Goal: Task Accomplishment & Management: Use online tool/utility

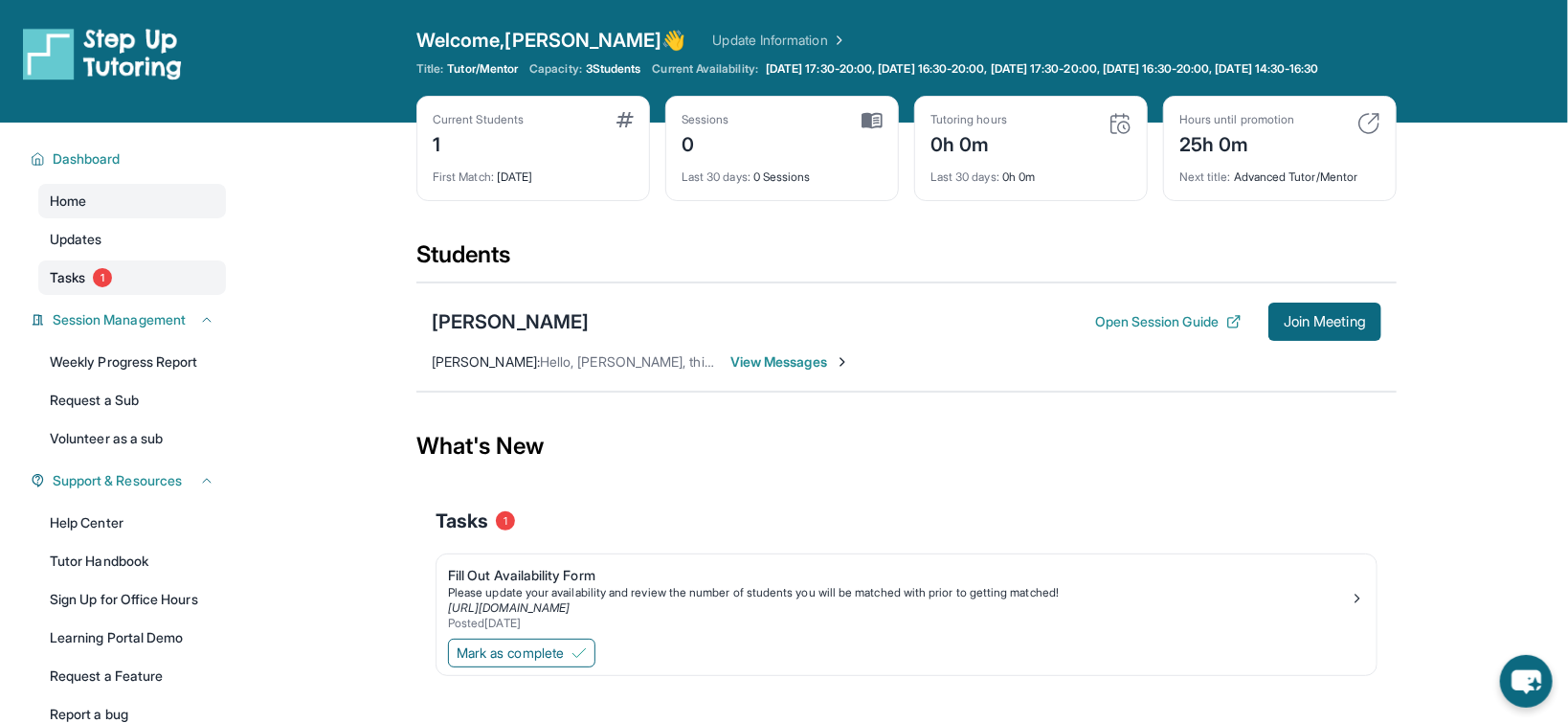
click at [142, 295] on link "Tasks 1" at bounding box center [132, 277] width 187 height 34
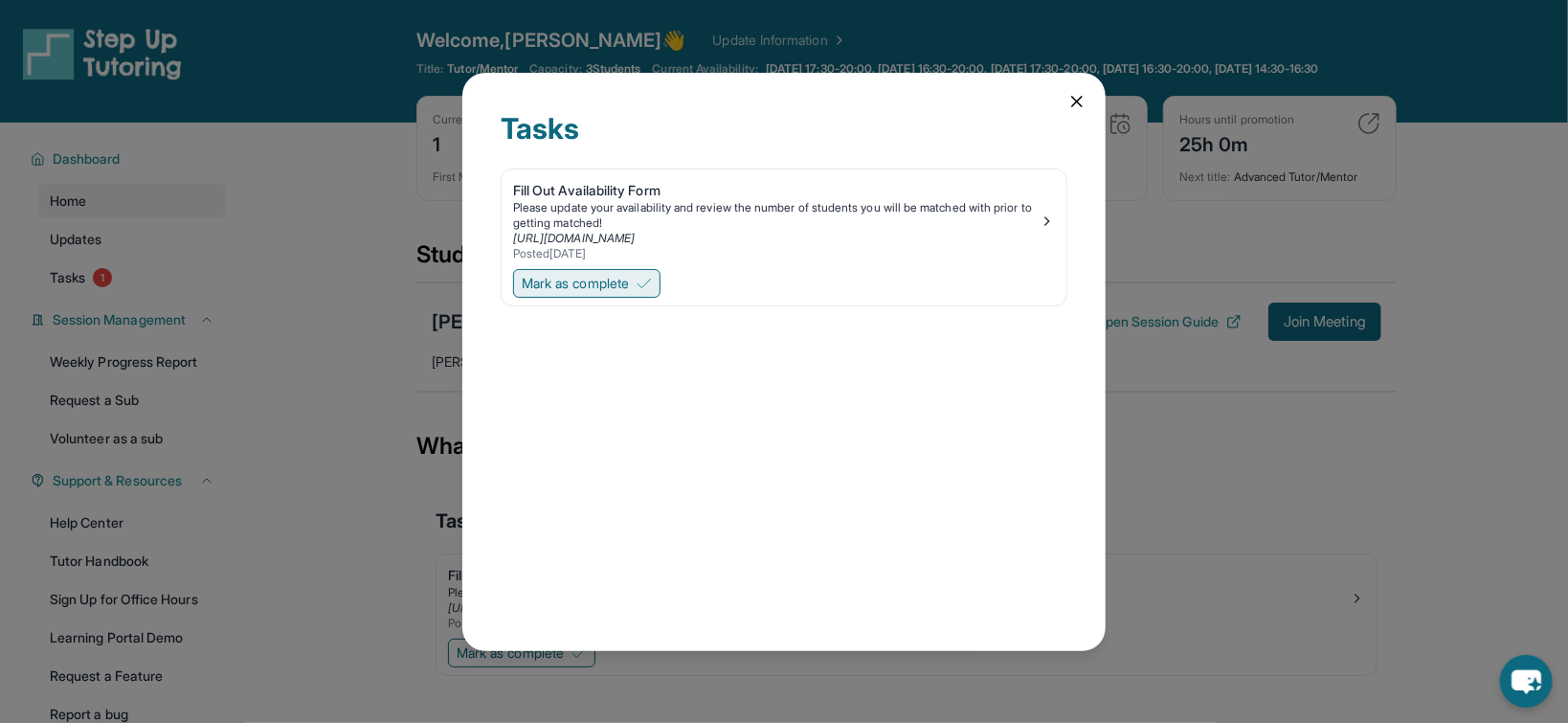
click at [548, 278] on span "Mark as complete" at bounding box center [575, 283] width 107 height 19
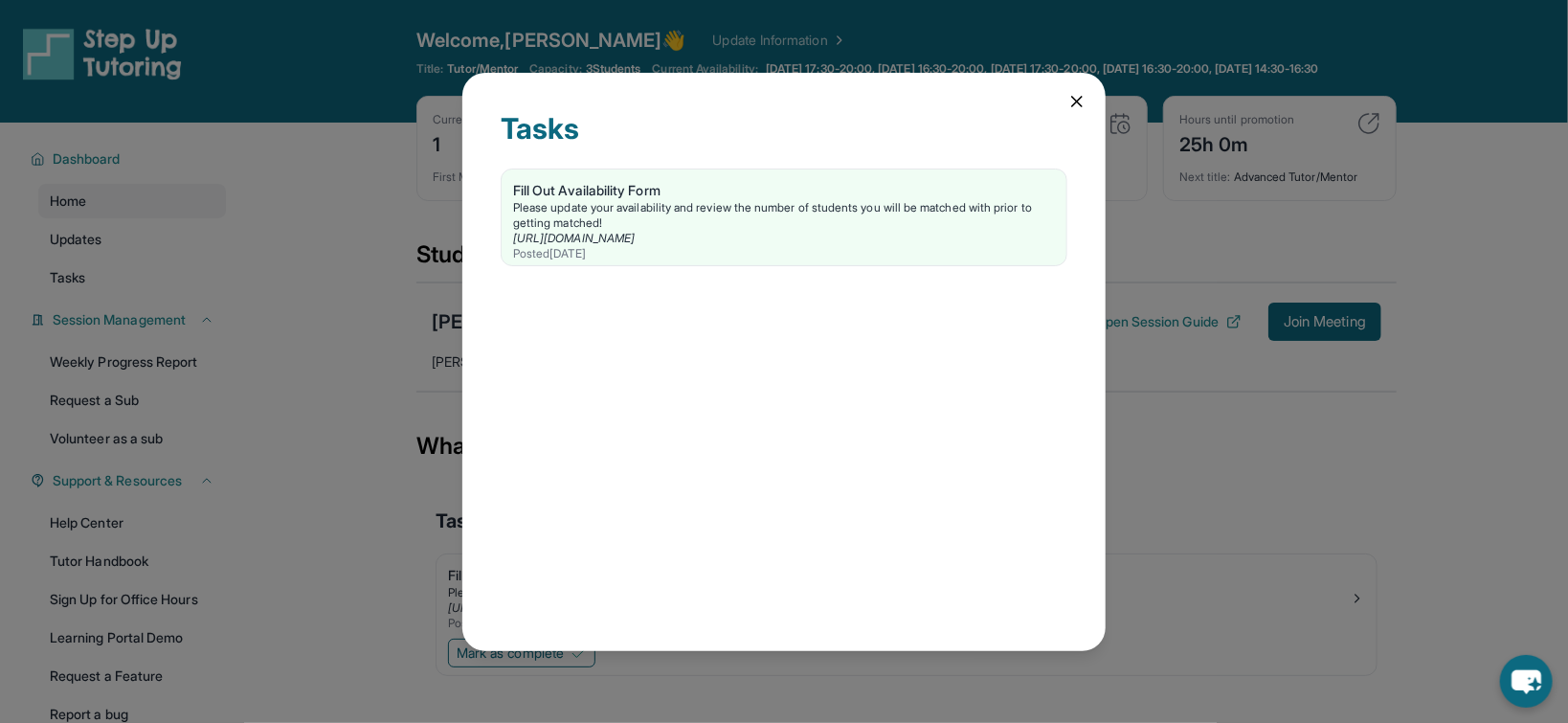
click at [438, 285] on div "Tasks Fill Out Availability Form Please update your availability and review the…" at bounding box center [784, 362] width 1568 height 723
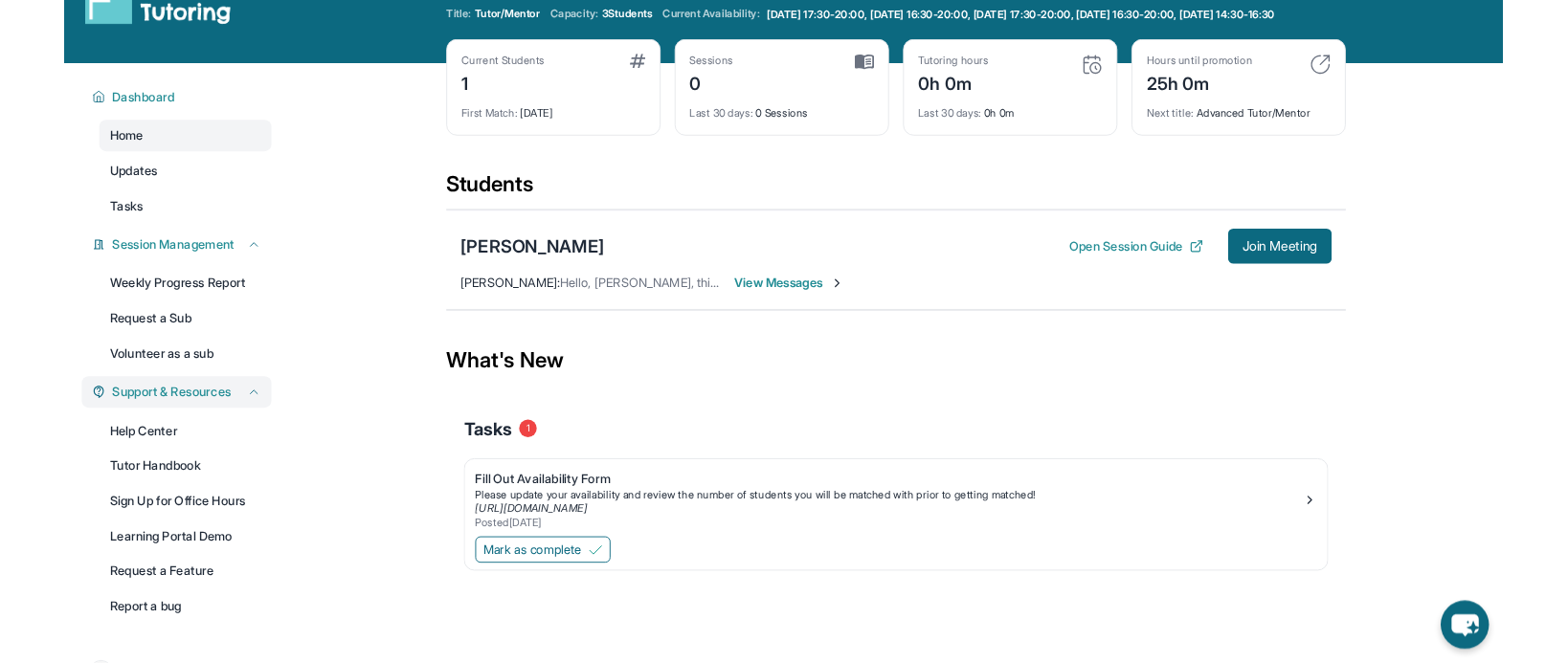
scroll to position [37, 0]
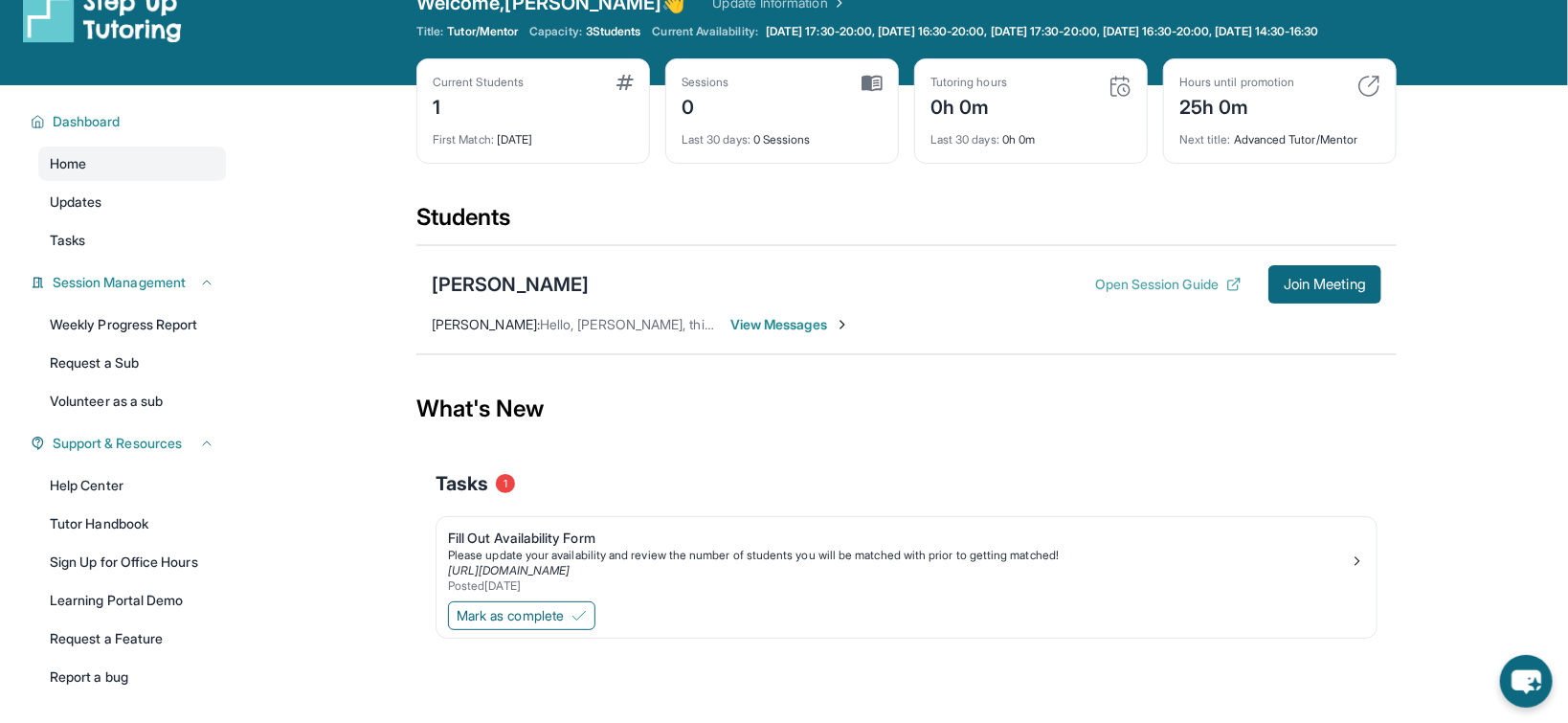
click at [1194, 294] on button "Open Session Guide" at bounding box center [1168, 284] width 147 height 19
click at [1028, 224] on div "Students" at bounding box center [906, 223] width 980 height 42
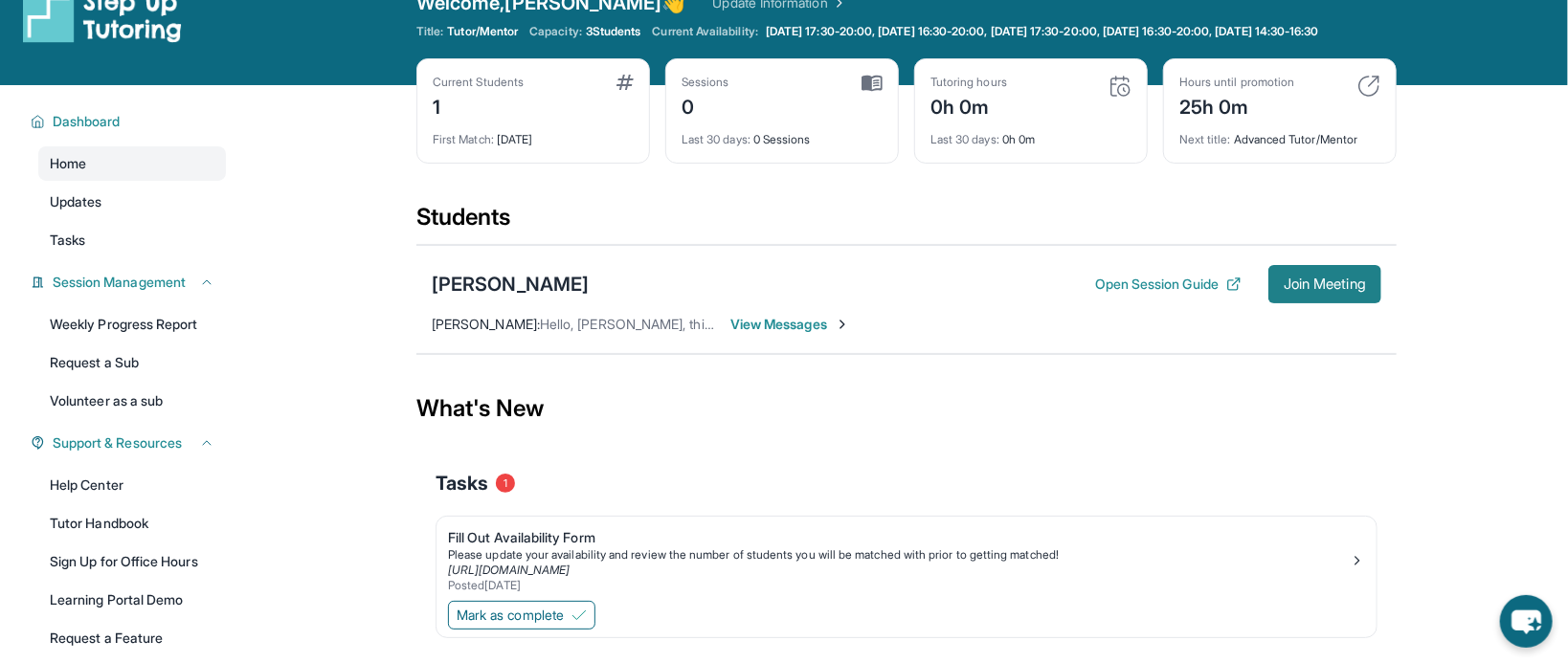
click at [1328, 290] on span "Join Meeting" at bounding box center [1325, 285] width 83 height 12
click at [1155, 294] on button "Open Session Guide" at bounding box center [1168, 284] width 147 height 19
click at [807, 330] on span "View Messages" at bounding box center [789, 324] width 119 height 19
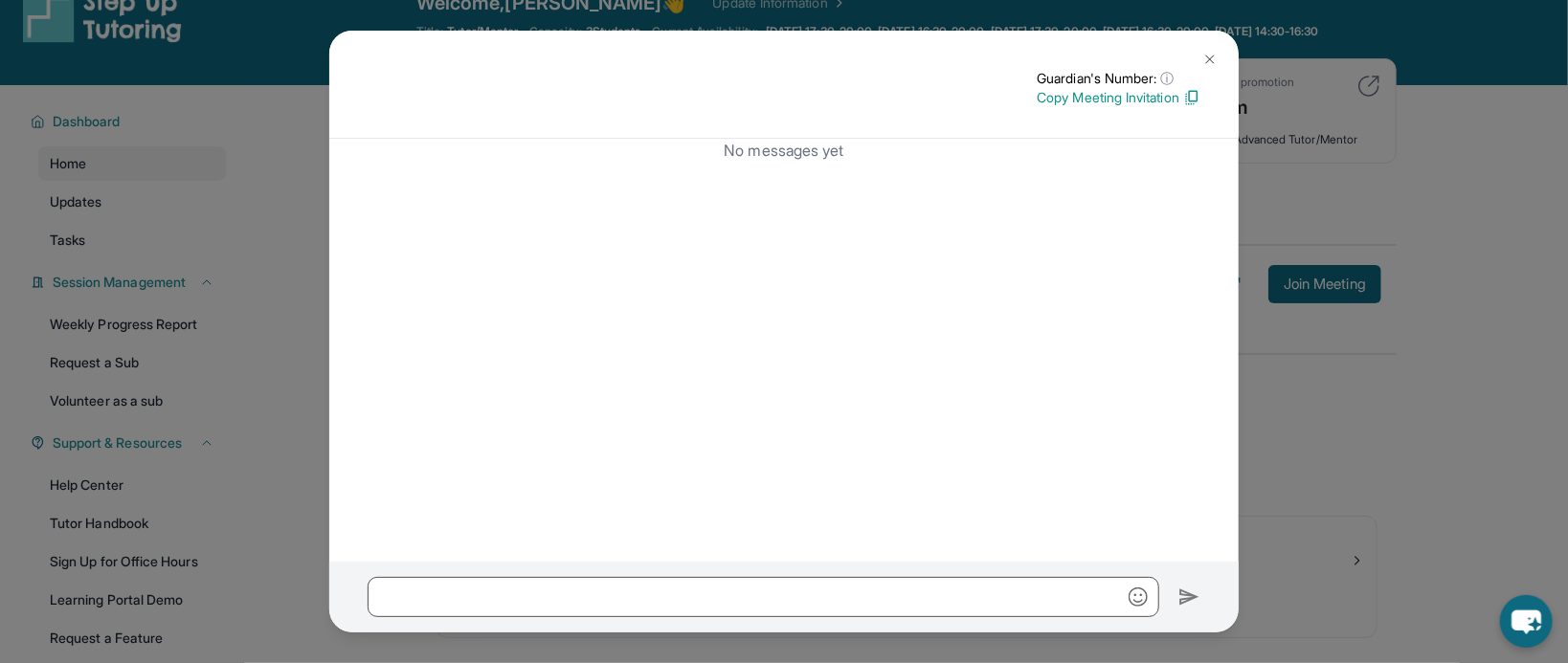
click at [1052, 320] on div "No messages yet" at bounding box center [783, 350] width 909 height 423
click at [1107, 103] on p "Copy Meeting Invitation" at bounding box center [1118, 97] width 163 height 19
click at [1191, 58] on button at bounding box center [1209, 59] width 38 height 38
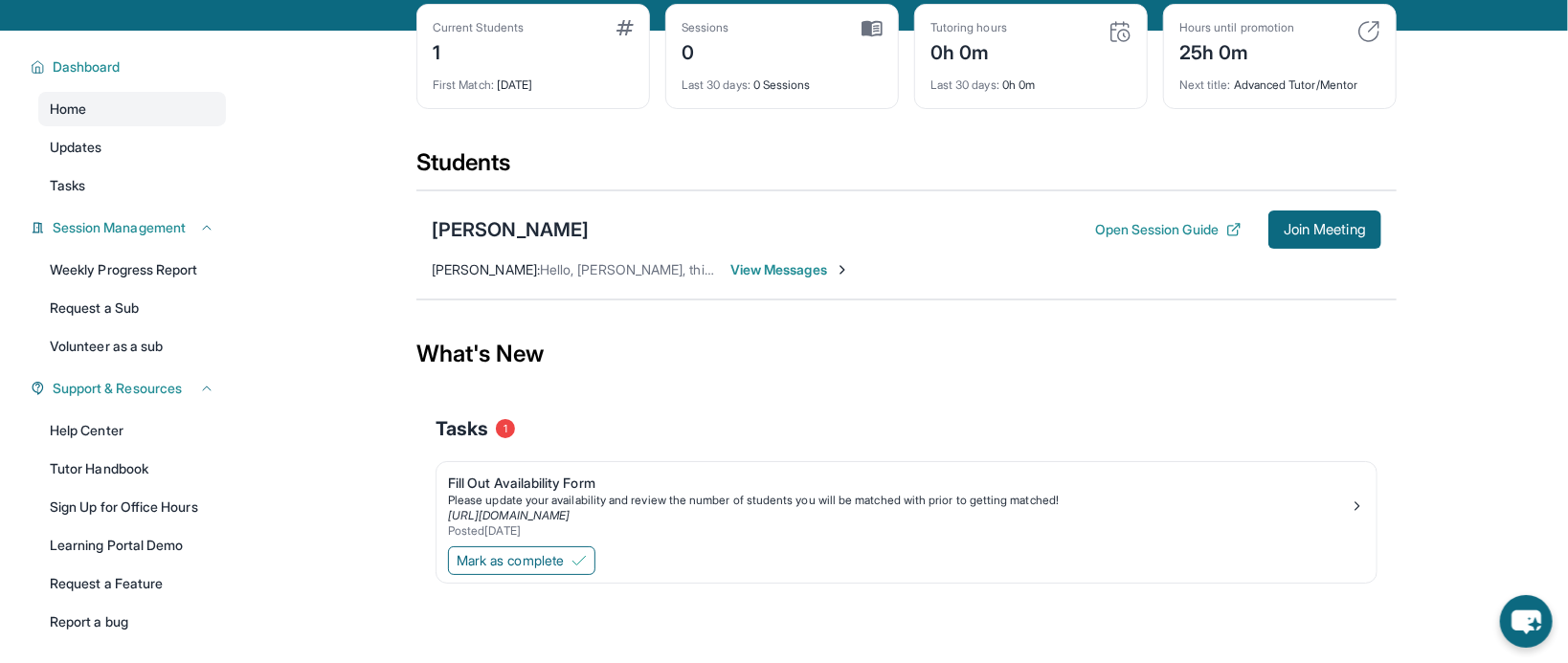
scroll to position [0, 0]
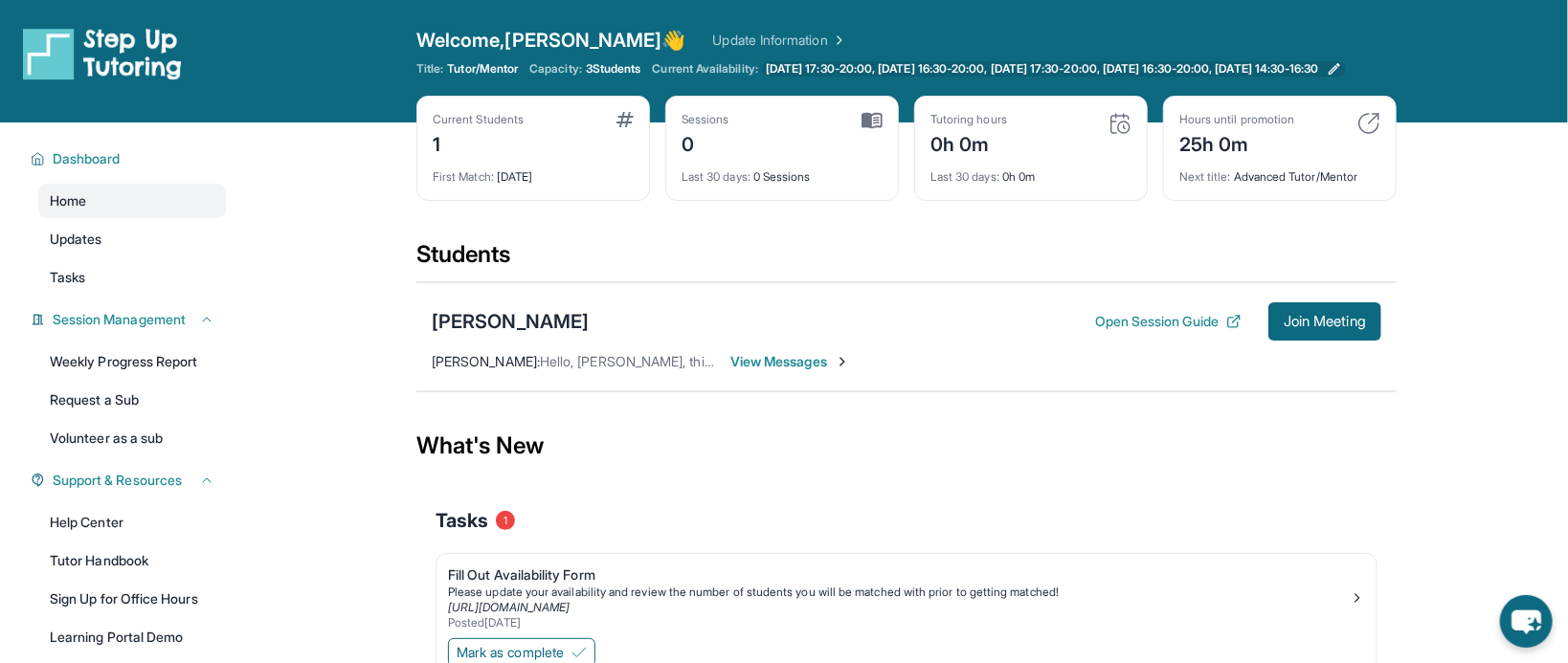
click at [886, 77] on span "[DATE] 17:30-20:00, [DATE] 16:30-20:00, [DATE] 17:30-20:00, [DATE] 16:30-20:00,…" at bounding box center [1042, 69] width 554 height 16
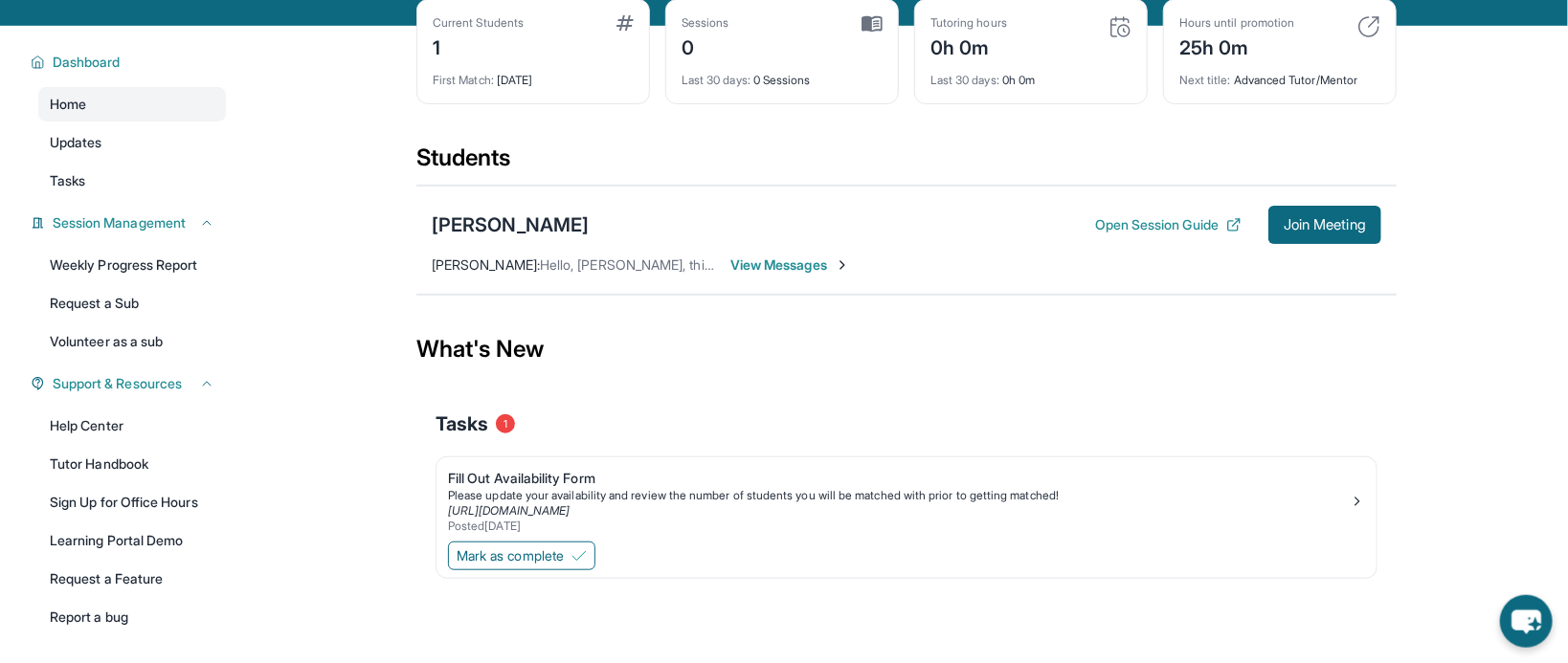
scroll to position [98, 0]
click at [502, 53] on div "1" at bounding box center [478, 44] width 91 height 31
click at [632, 30] on img at bounding box center [624, 23] width 17 height 16
click at [485, 30] on div "Current Students" at bounding box center [478, 23] width 91 height 16
click at [434, 57] on div "1" at bounding box center [478, 44] width 91 height 31
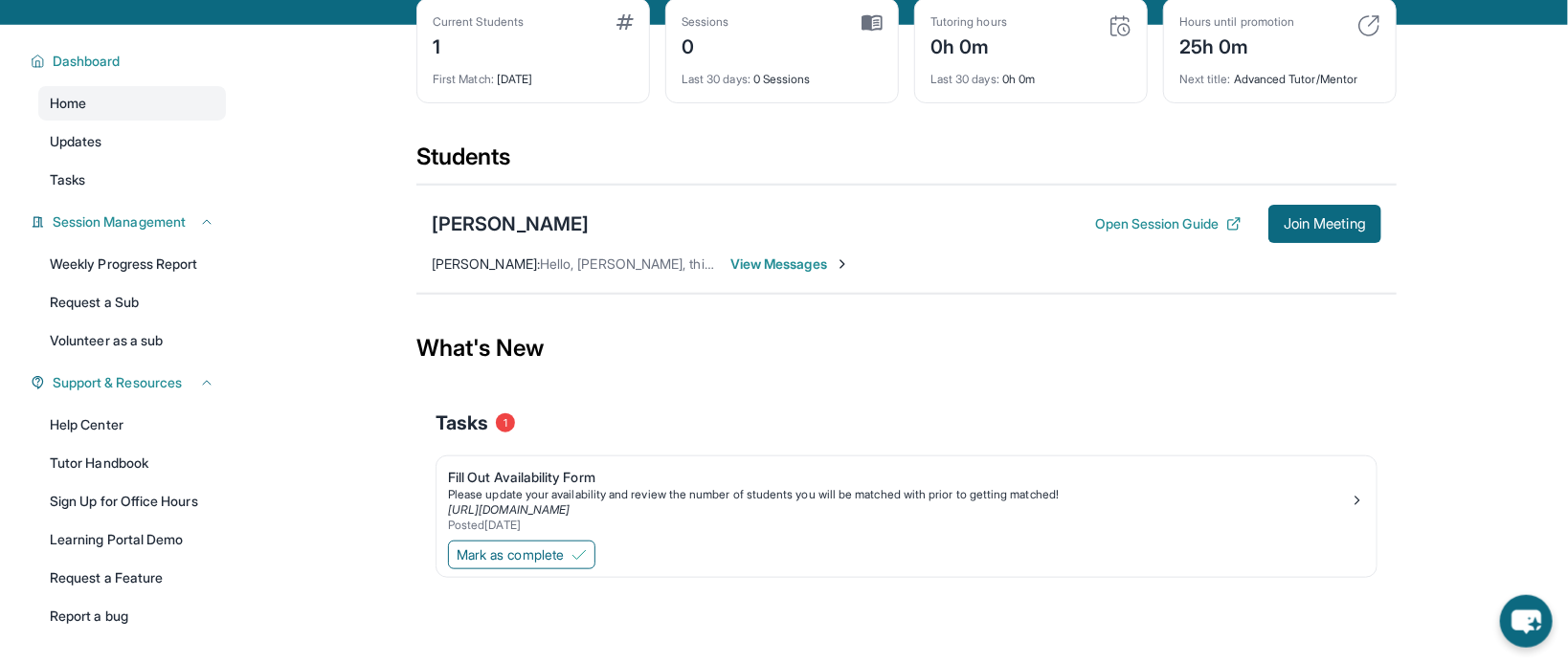
click at [444, 60] on div "1" at bounding box center [478, 44] width 91 height 31
click at [499, 103] on div "Current Students 1 First Match : 4 days ago" at bounding box center [533, 50] width 233 height 105
click at [480, 233] on div "[PERSON_NAME]" at bounding box center [509, 224] width 157 height 27
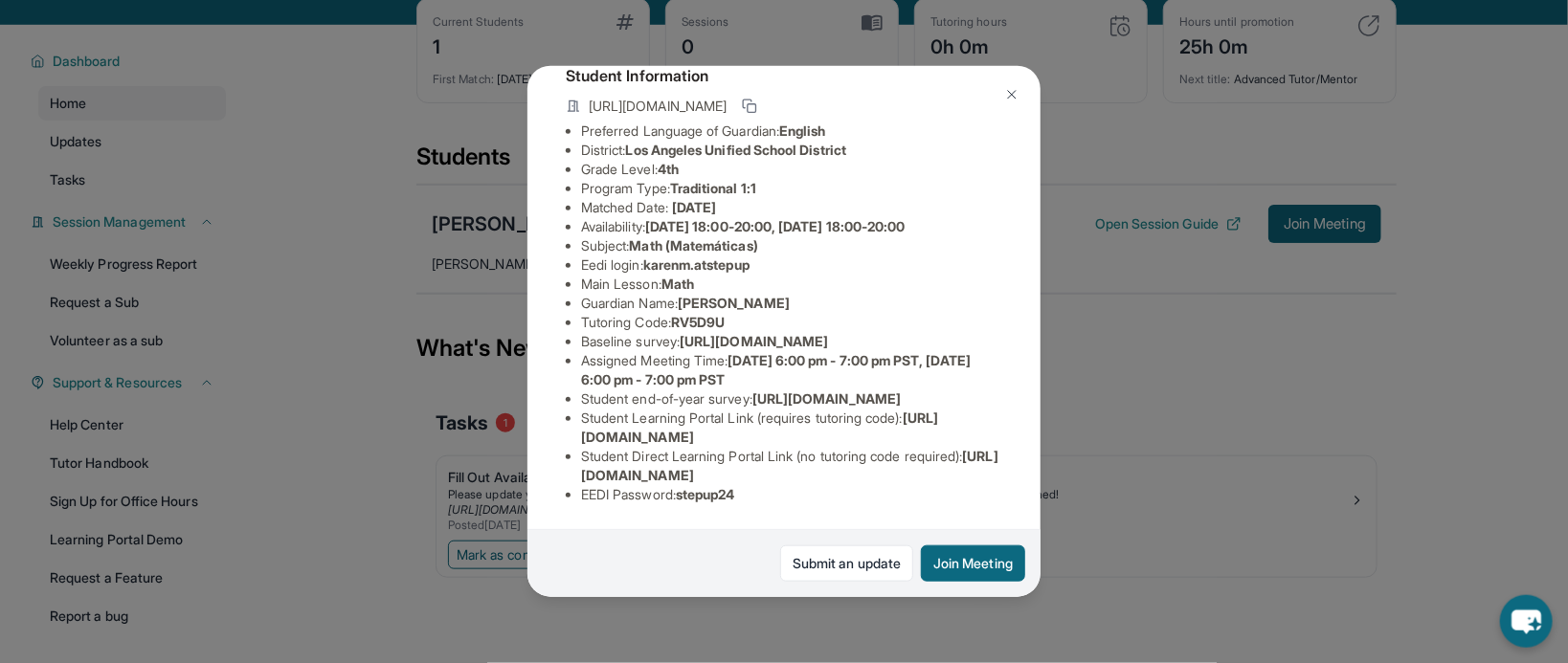
scroll to position [239, 0]
click at [1009, 566] on button "Join Meeting" at bounding box center [973, 564] width 104 height 36
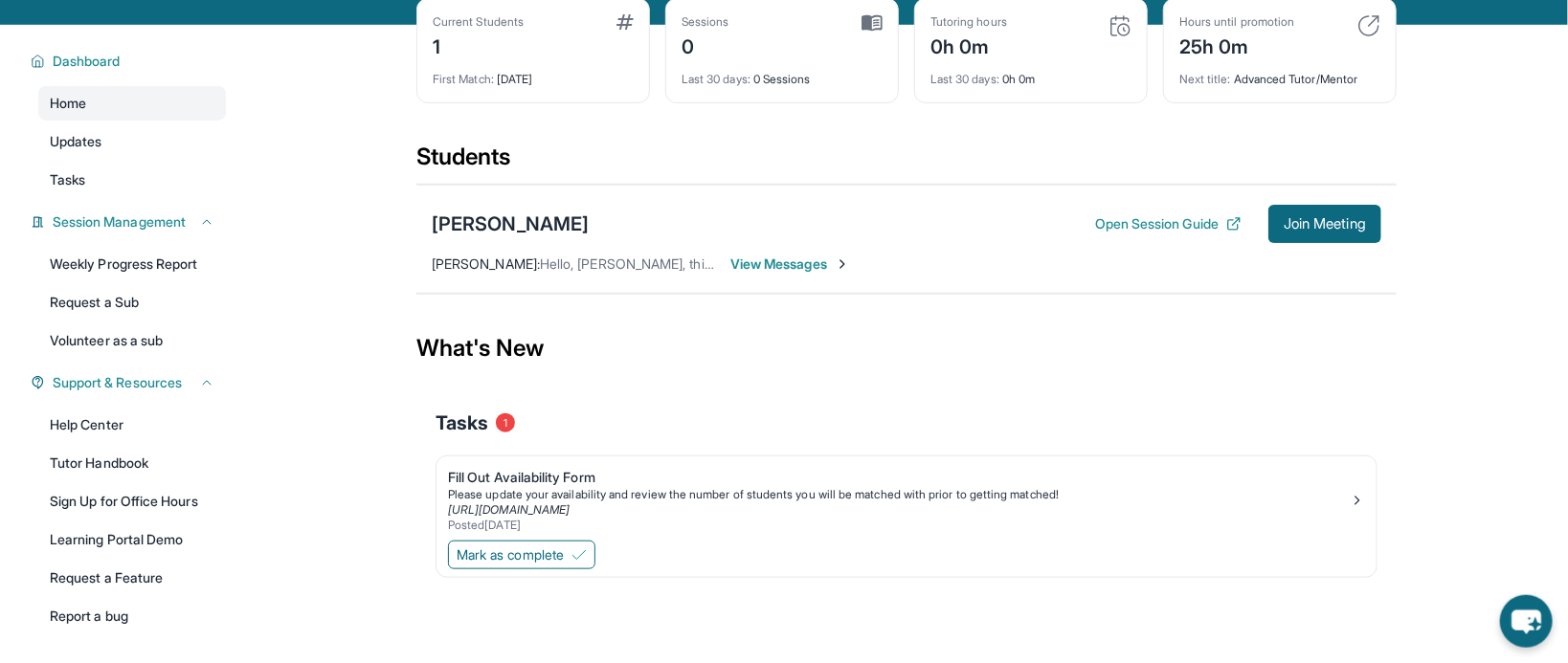
click at [848, 272] on img at bounding box center [842, 264] width 16 height 16
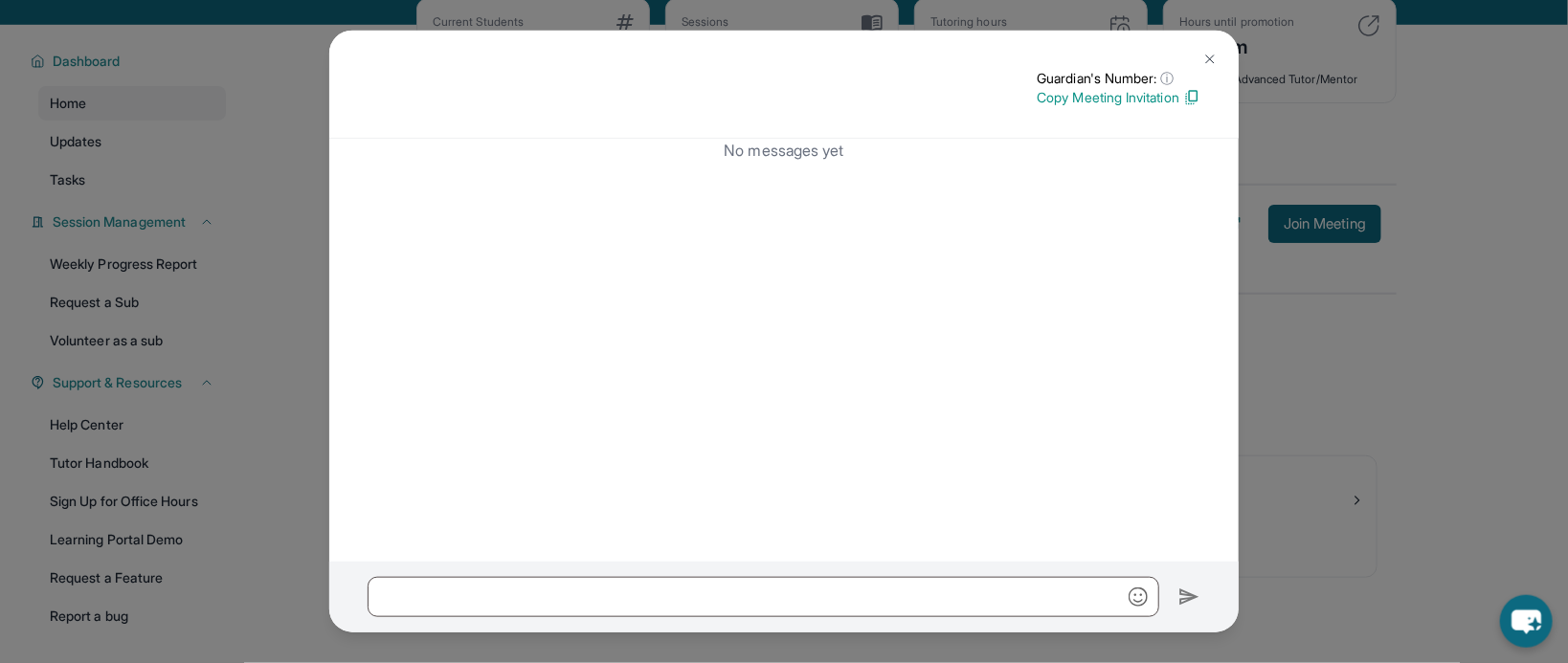
click at [1132, 105] on p "Copy Meeting Invitation" at bounding box center [1118, 97] width 163 height 19
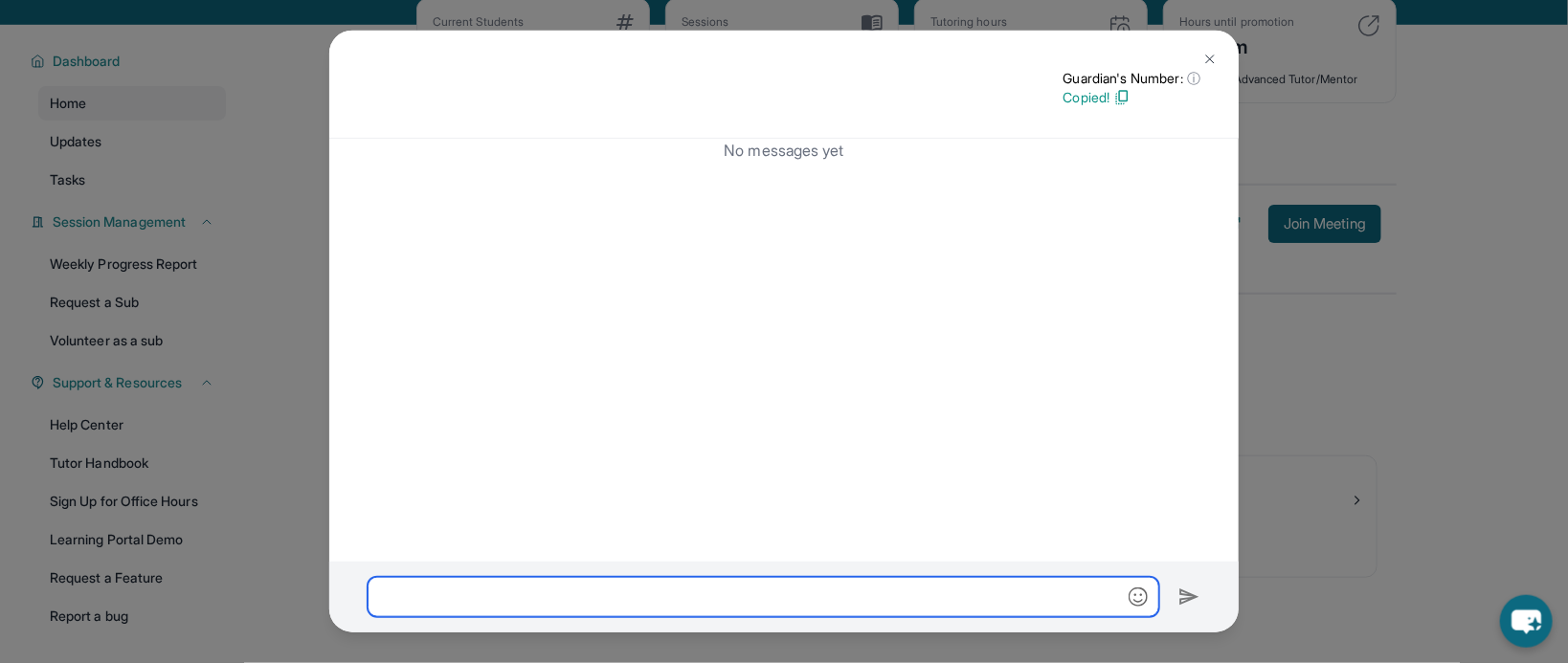
click at [899, 613] on input "text" at bounding box center [763, 597] width 792 height 40
paste input "**********"
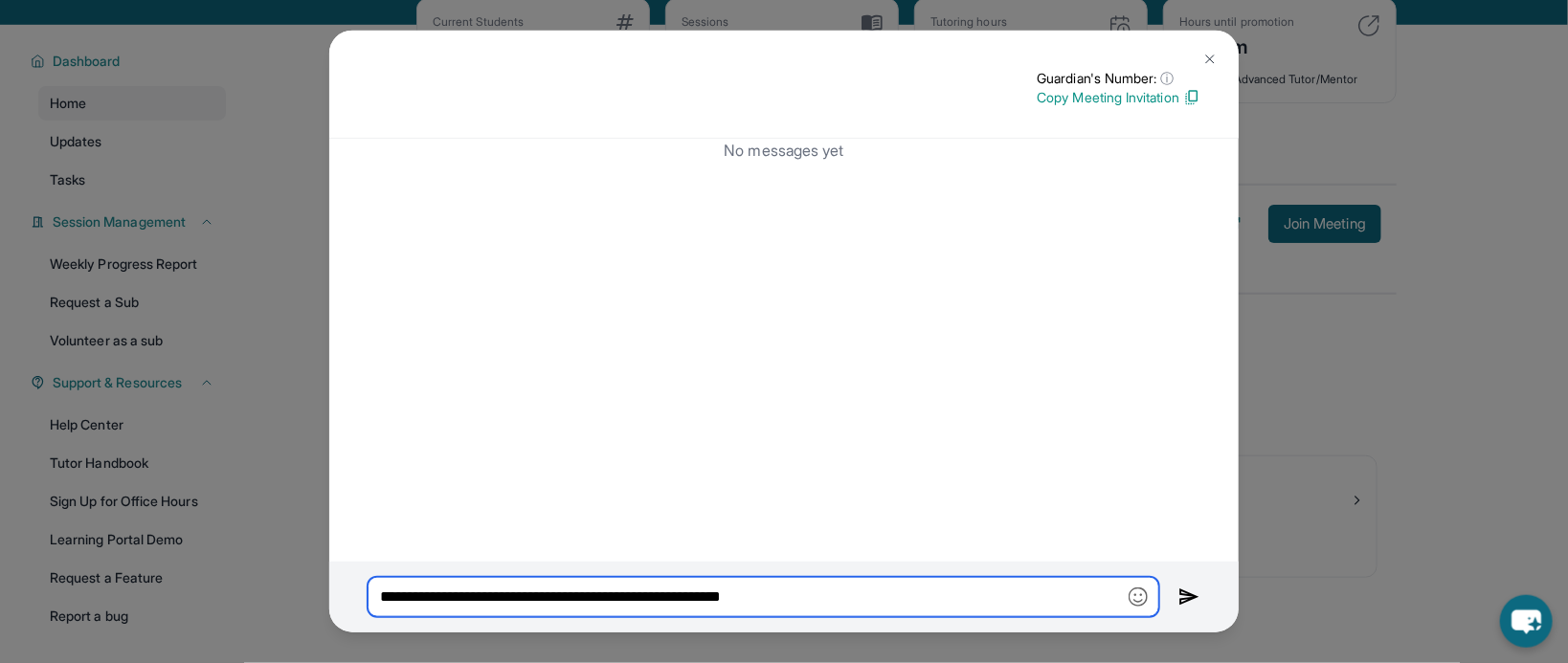
type input "**********"
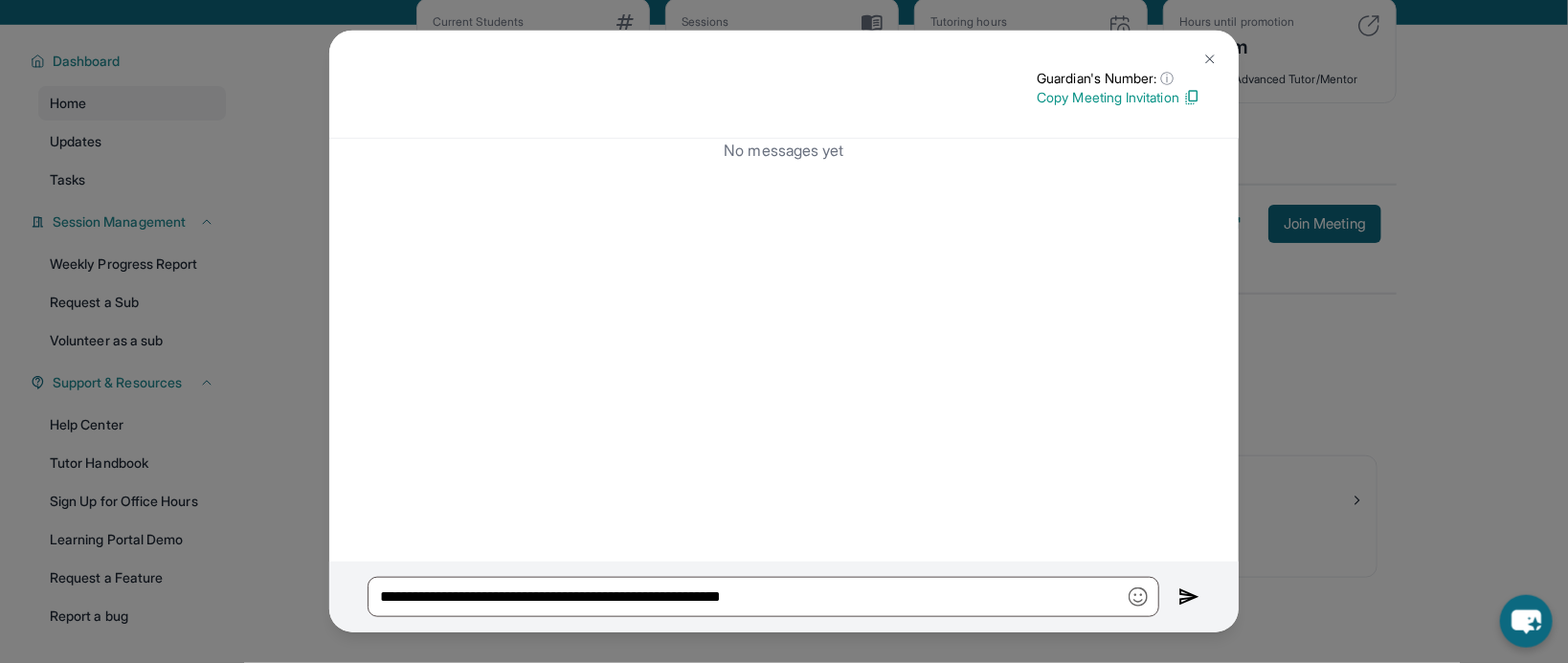
click at [1206, 57] on img at bounding box center [1209, 59] width 16 height 16
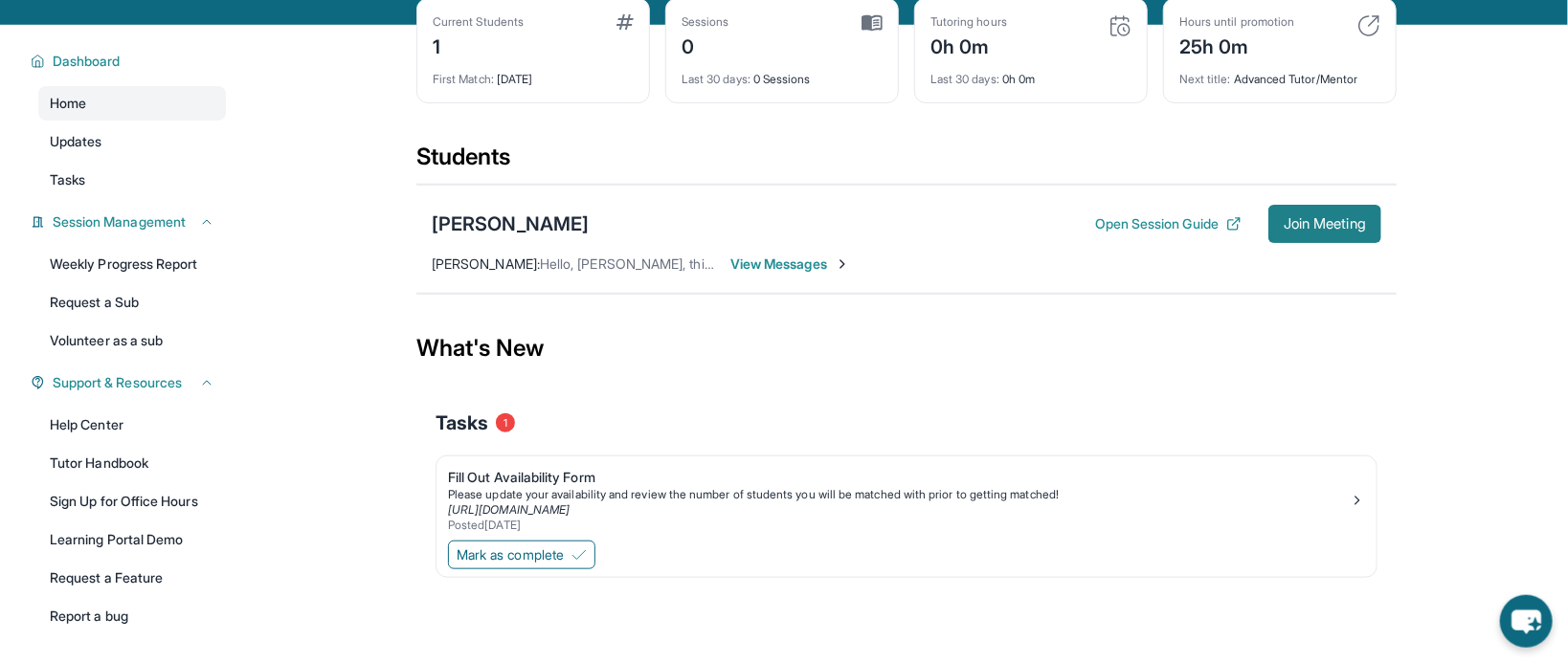
click at [1301, 230] on span "Join Meeting" at bounding box center [1325, 225] width 83 height 12
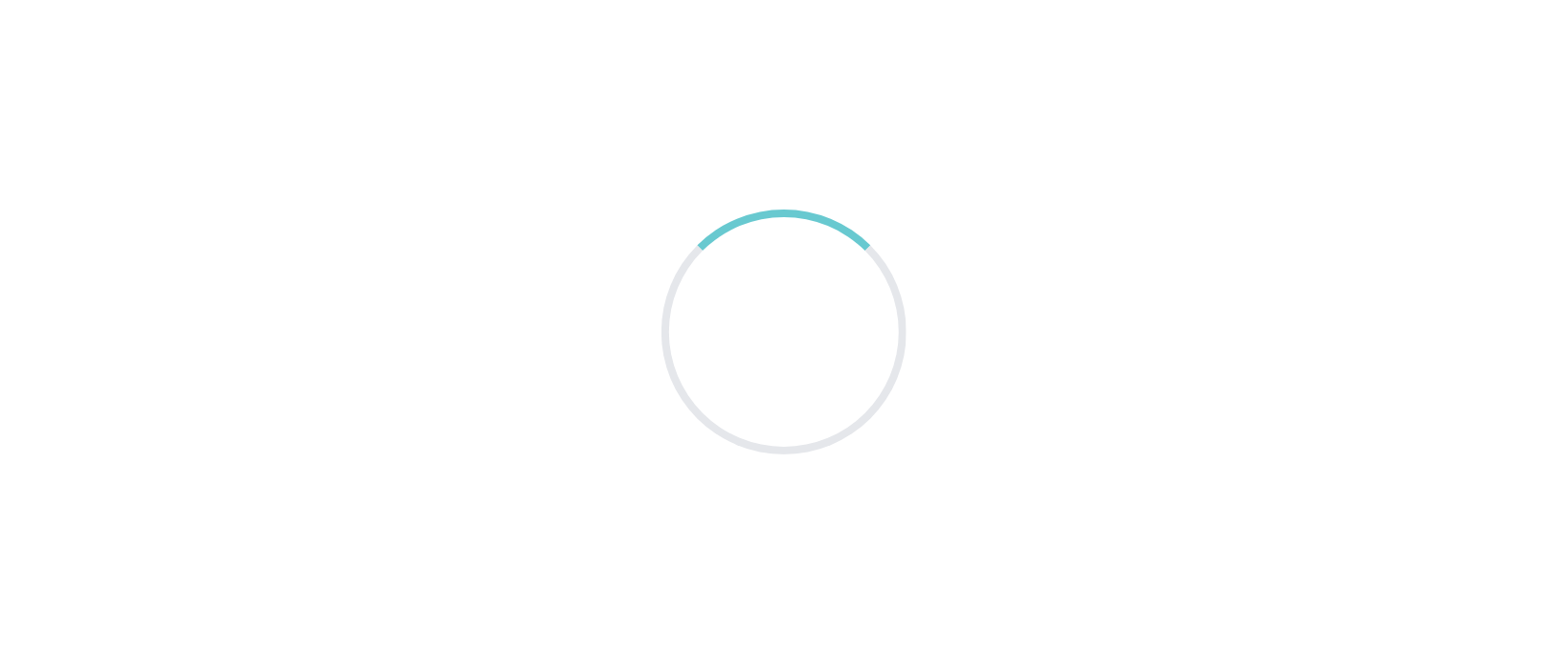
scroll to position [99, 0]
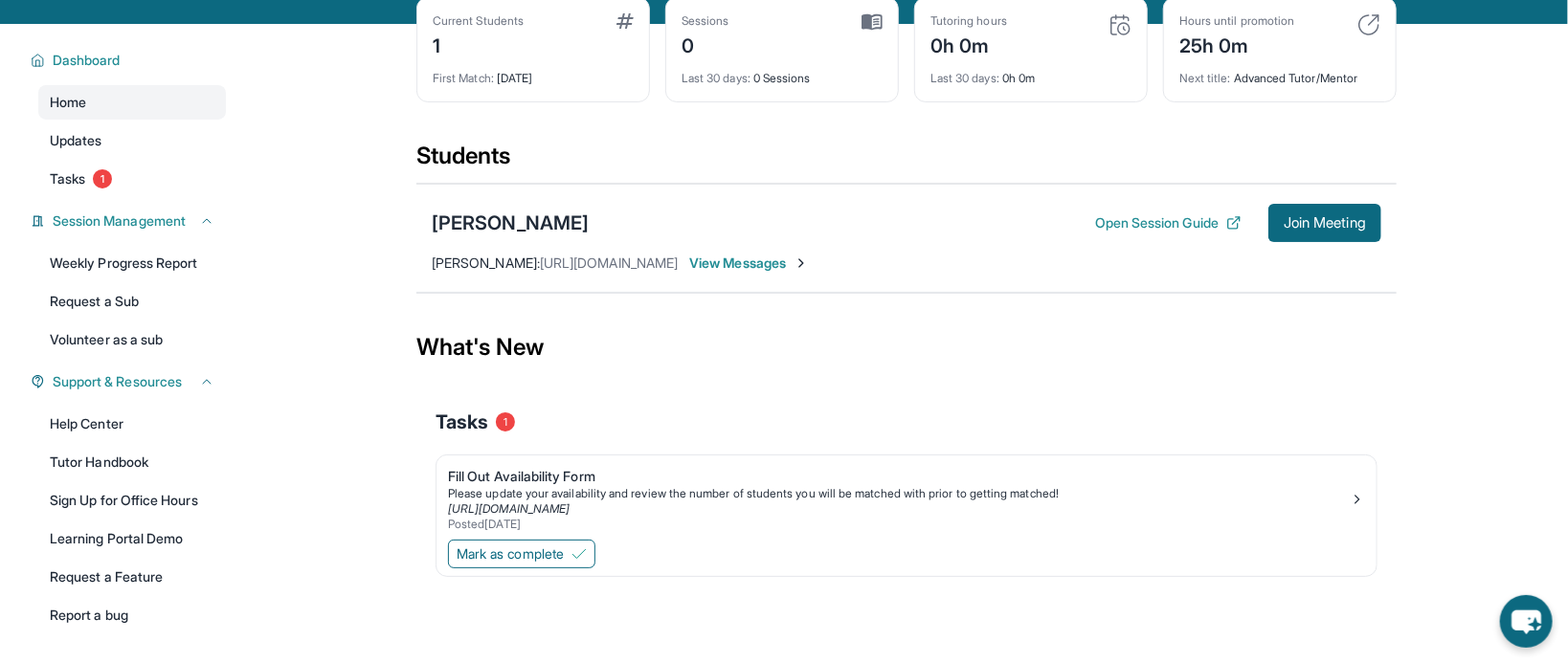
click at [620, 29] on img at bounding box center [624, 22] width 17 height 16
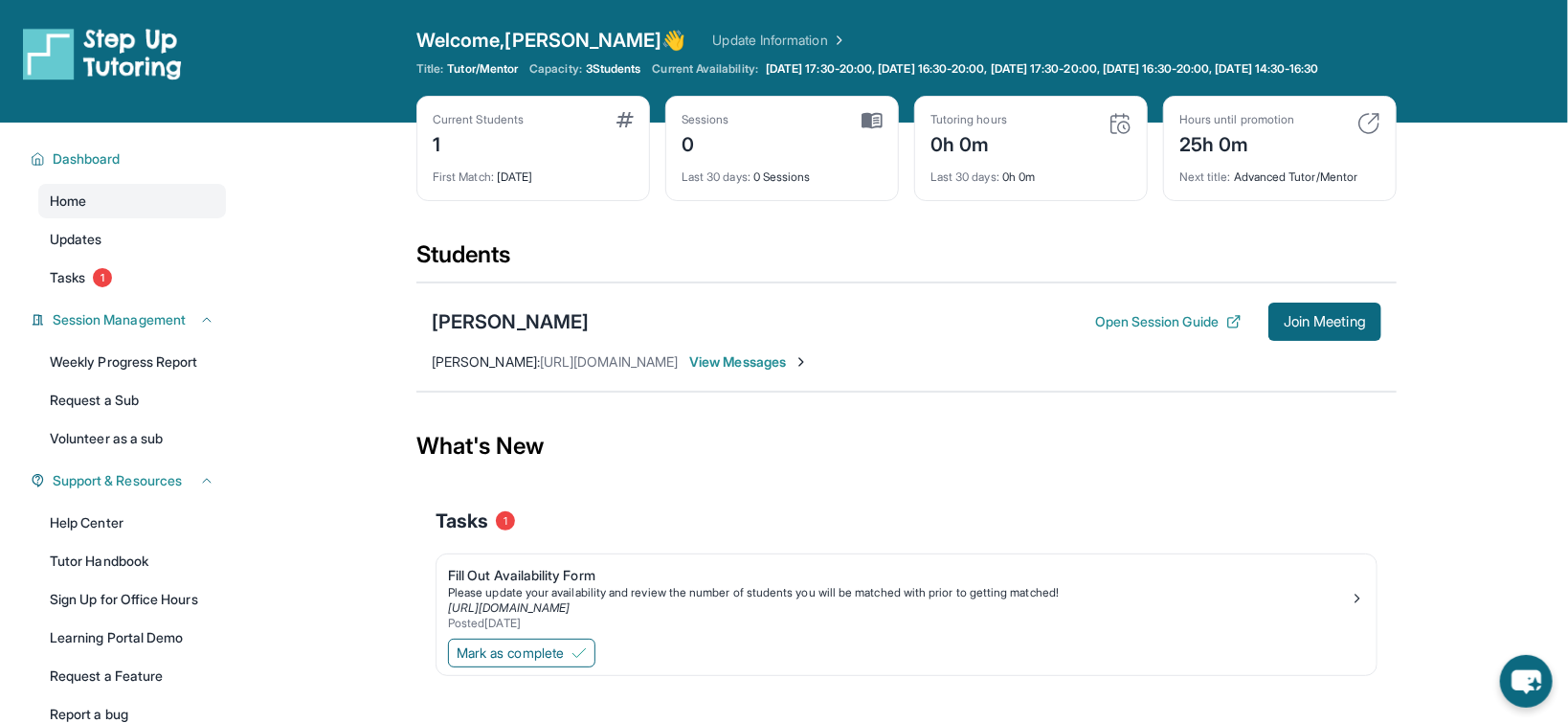
click at [1112, 135] on img at bounding box center [1119, 123] width 23 height 23
click at [1117, 135] on img at bounding box center [1119, 123] width 23 height 23
click at [1006, 117] on div "Tutoring hours 0h 0m Last 30 days : 0h 0m" at bounding box center [1030, 148] width 233 height 105
click at [1003, 127] on div "Tutoring hours" at bounding box center [968, 120] width 77 height 16
click at [171, 456] on link "Volunteer as a sub" at bounding box center [132, 438] width 187 height 34
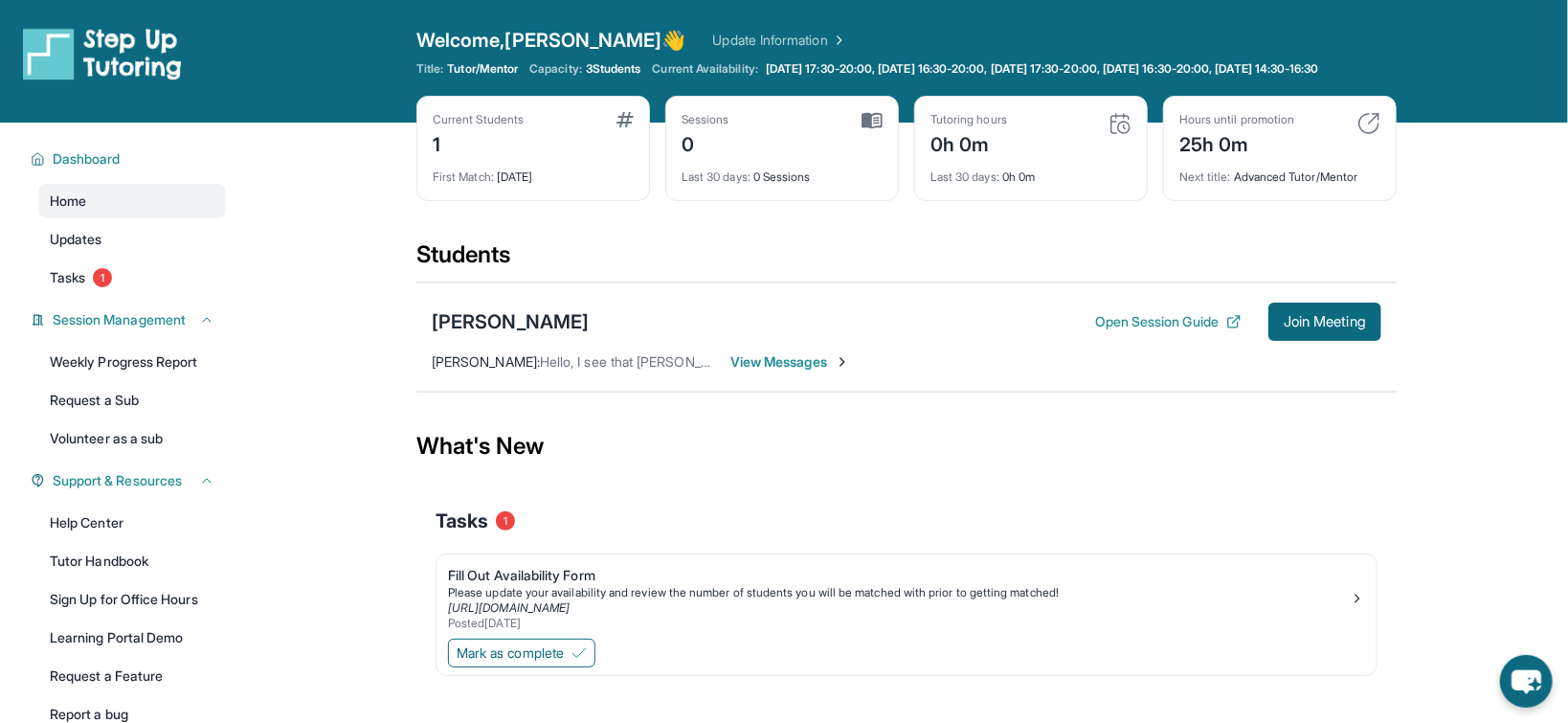
click at [752, 371] on span "View Messages" at bounding box center [789, 362] width 119 height 19
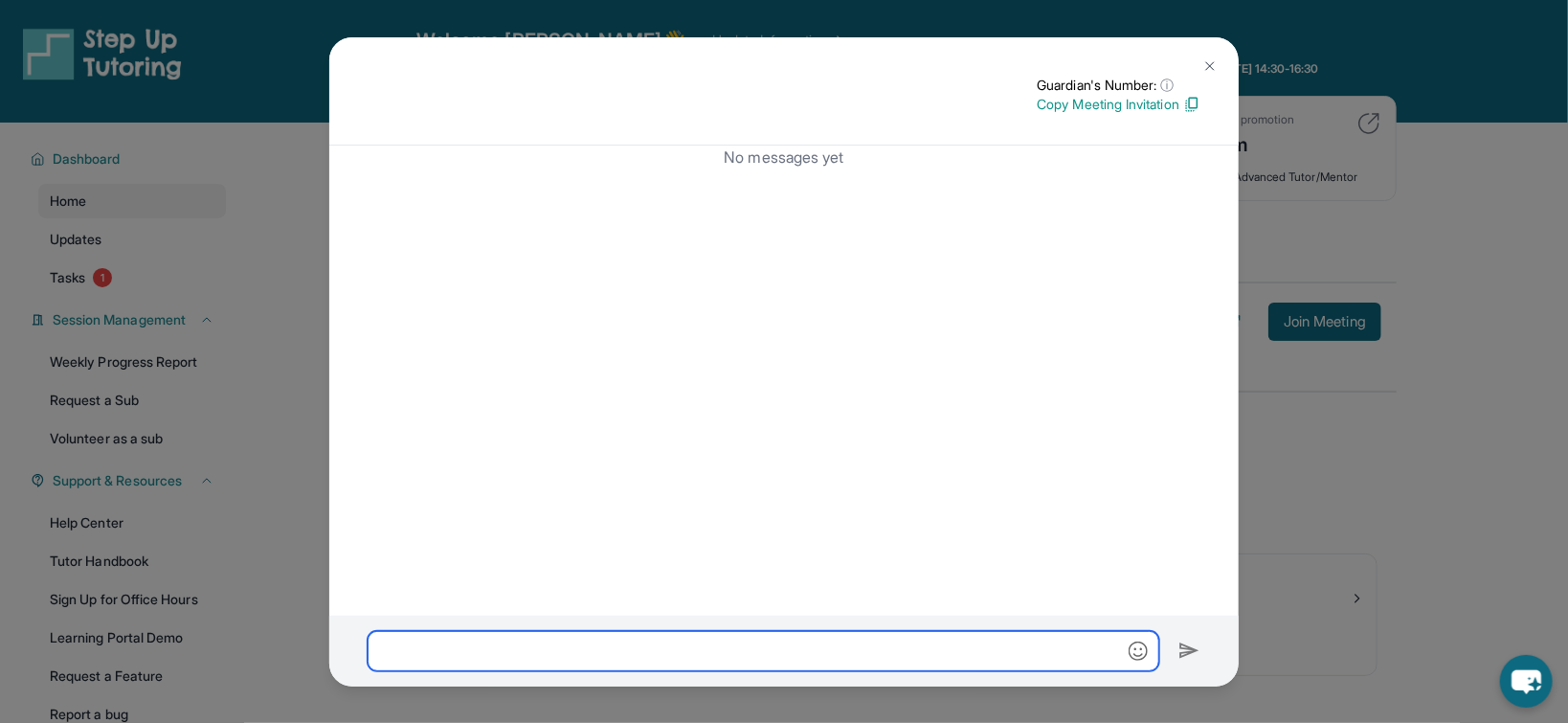
click at [836, 638] on input "text" at bounding box center [763, 650] width 792 height 40
type input "****"
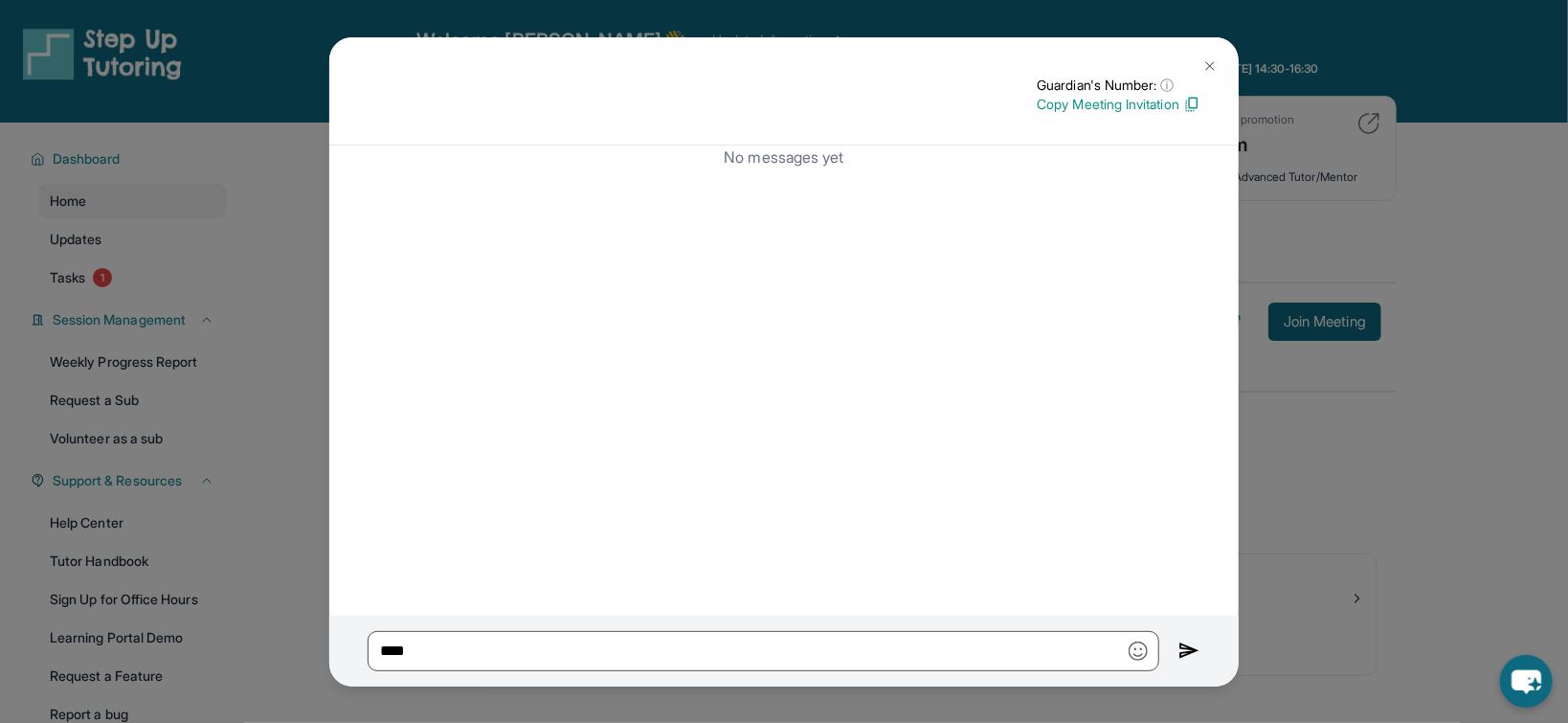
click at [309, 509] on div "Guardian's Number: ⓘ This isn't the guardian's real number — it's a private for…" at bounding box center [784, 362] width 1568 height 723
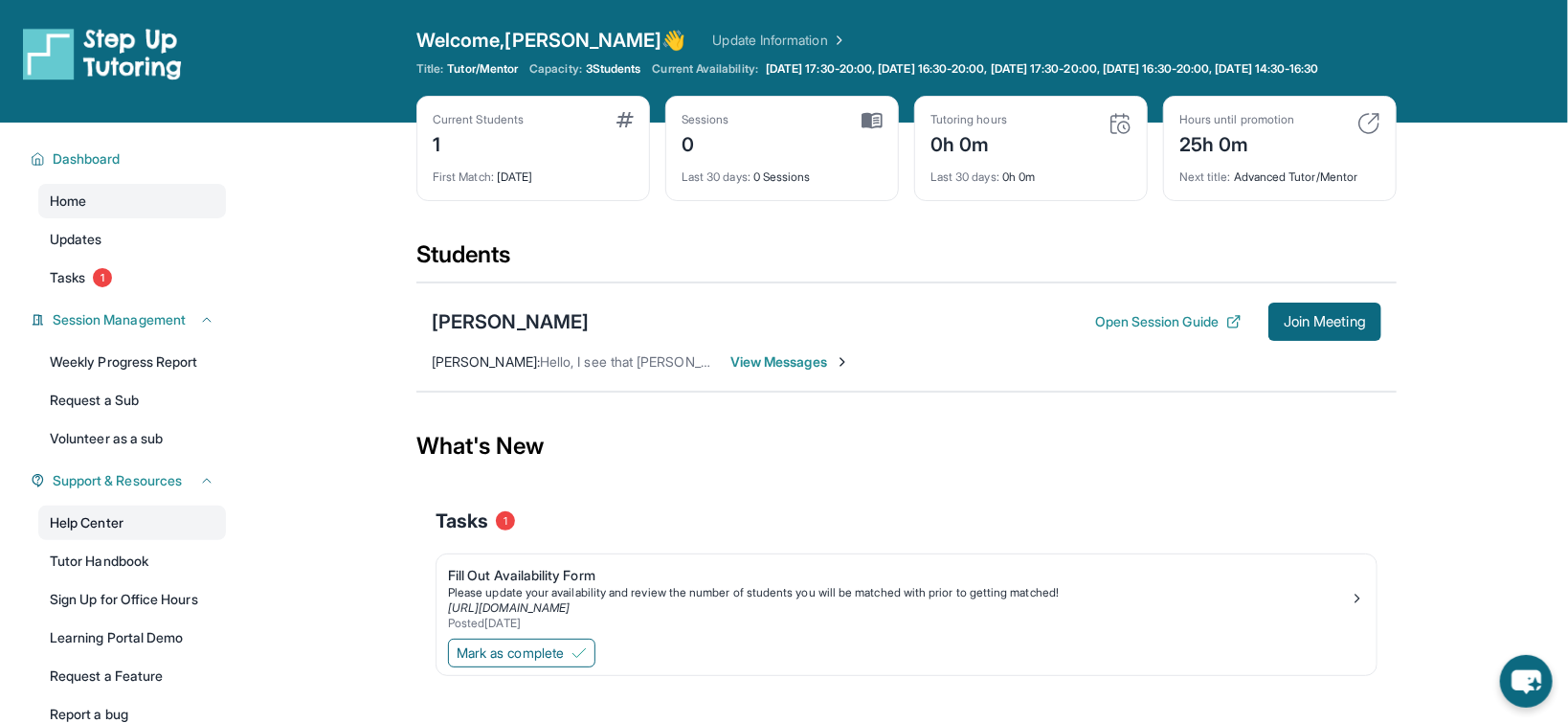
click at [98, 529] on link "Help Center" at bounding box center [132, 522] width 187 height 34
